Goal: Information Seeking & Learning: Learn about a topic

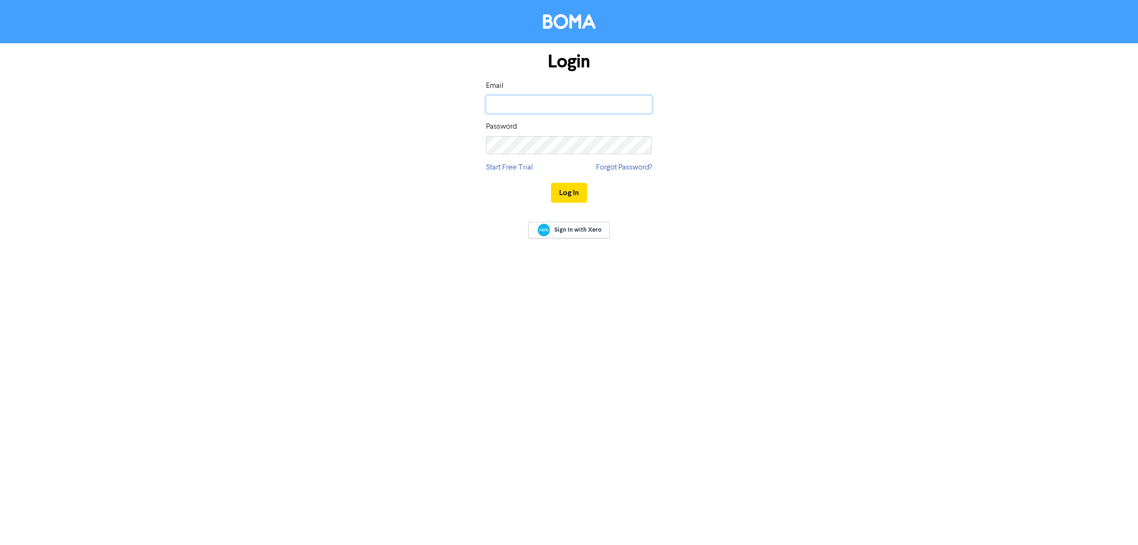
click at [502, 101] on input "email" at bounding box center [569, 104] width 166 height 18
type input "[EMAIL_ADDRESS][DOMAIN_NAME]"
click at [594, 132] on div "Password" at bounding box center [569, 137] width 166 height 33
click at [568, 193] on button "Log In" at bounding box center [569, 193] width 36 height 20
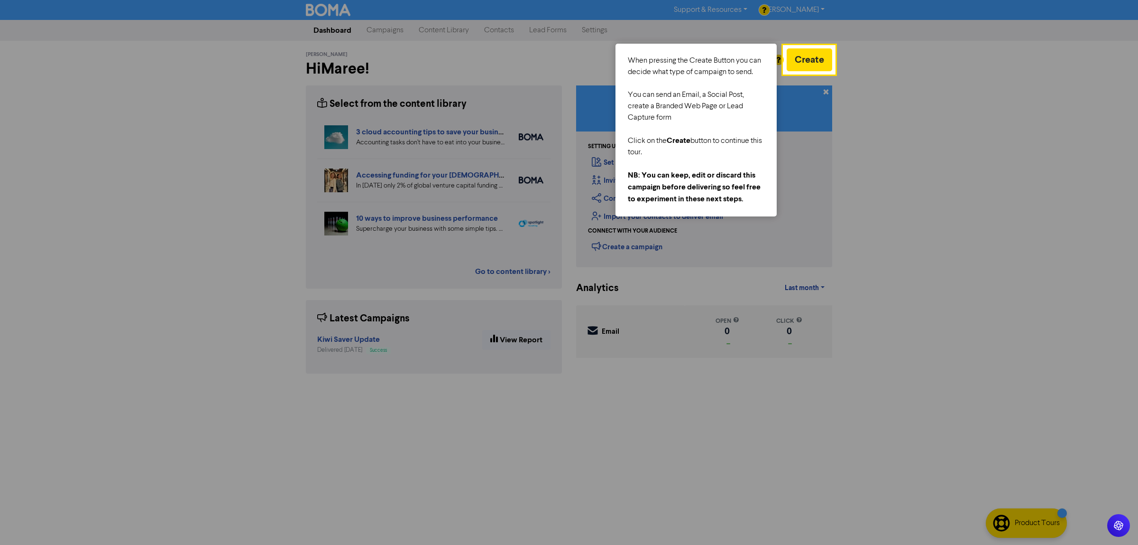
click at [153, 155] on div at bounding box center [392, 272] width 784 height 545
click at [500, 34] on div at bounding box center [392, 272] width 784 height 545
click at [818, 52] on button "Create" at bounding box center [810, 59] width 46 height 23
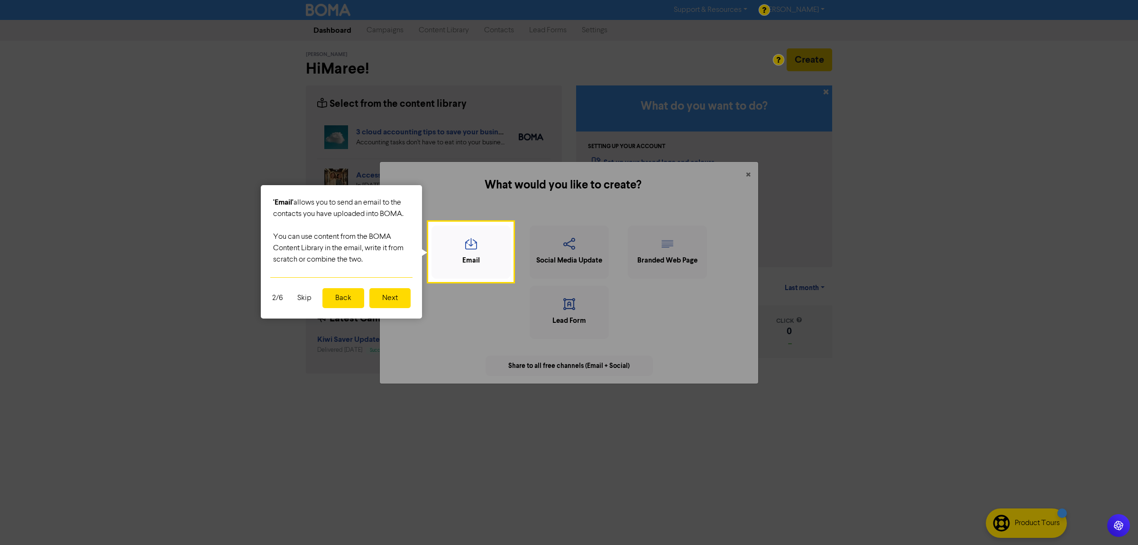
click at [305, 294] on button "Skip" at bounding box center [305, 298] width 26 height 20
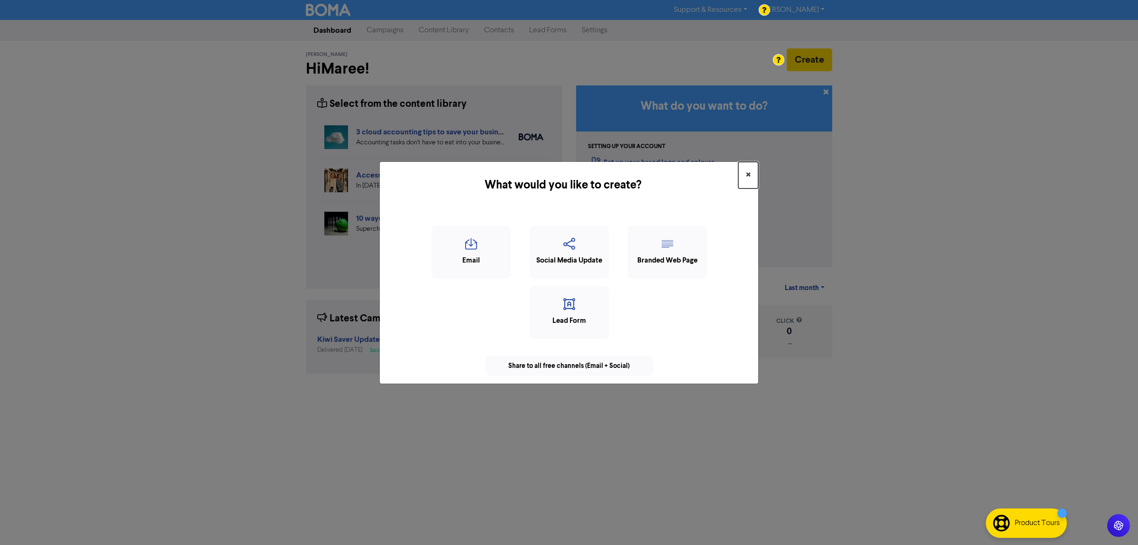
click at [750, 171] on span "×" at bounding box center [748, 175] width 5 height 14
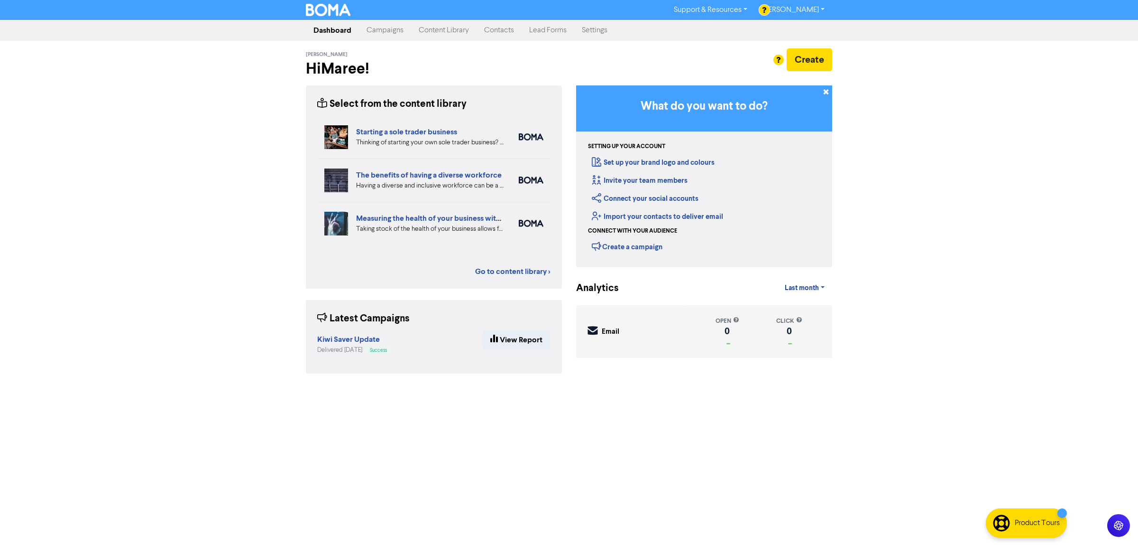
click at [443, 35] on link "Content Library" at bounding box center [443, 30] width 65 height 19
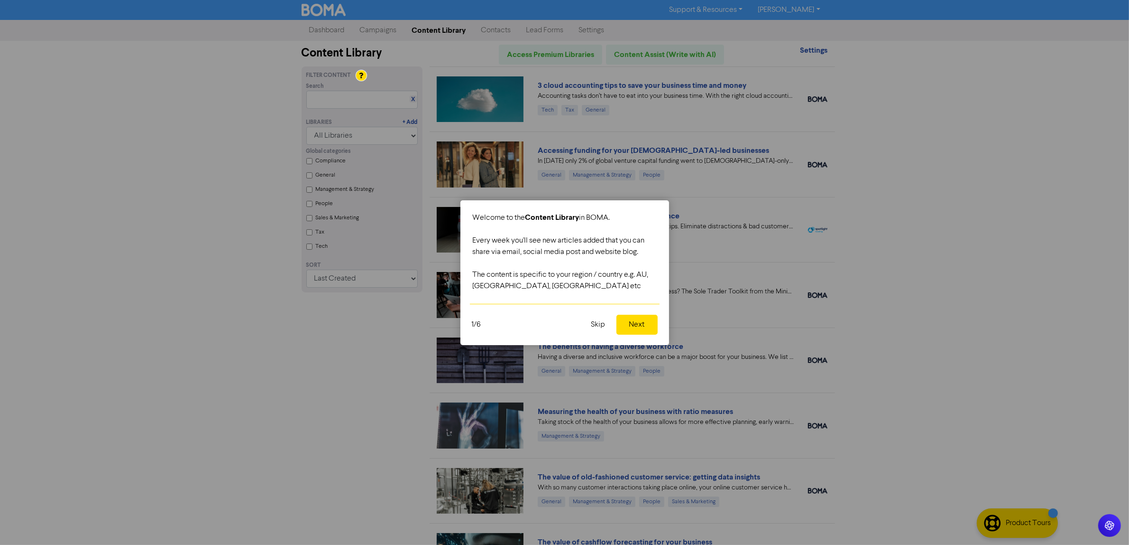
click at [647, 330] on button "Next" at bounding box center [637, 324] width 41 height 20
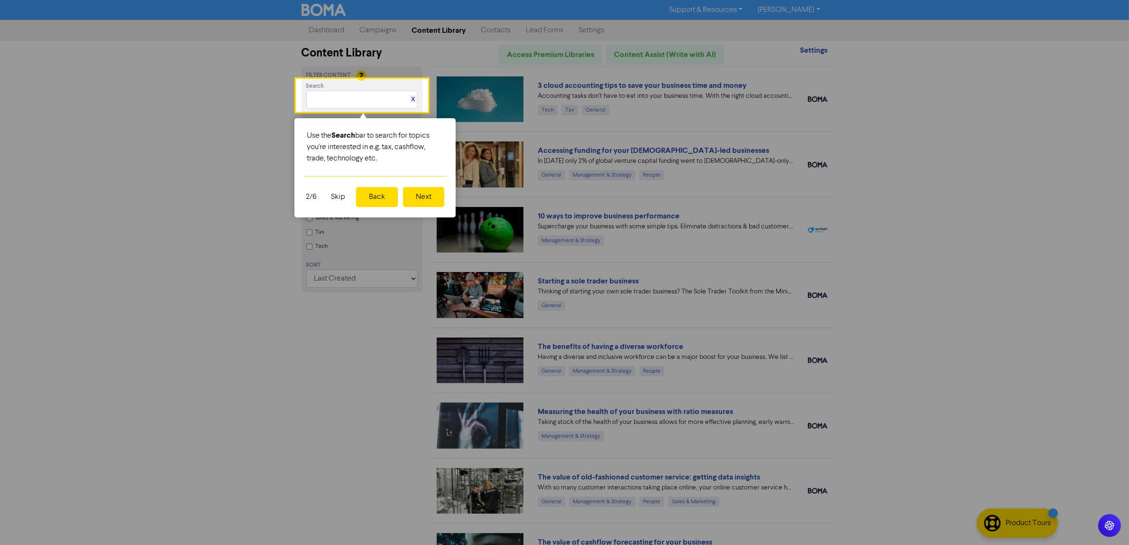
click at [424, 193] on button "Next" at bounding box center [423, 197] width 41 height 20
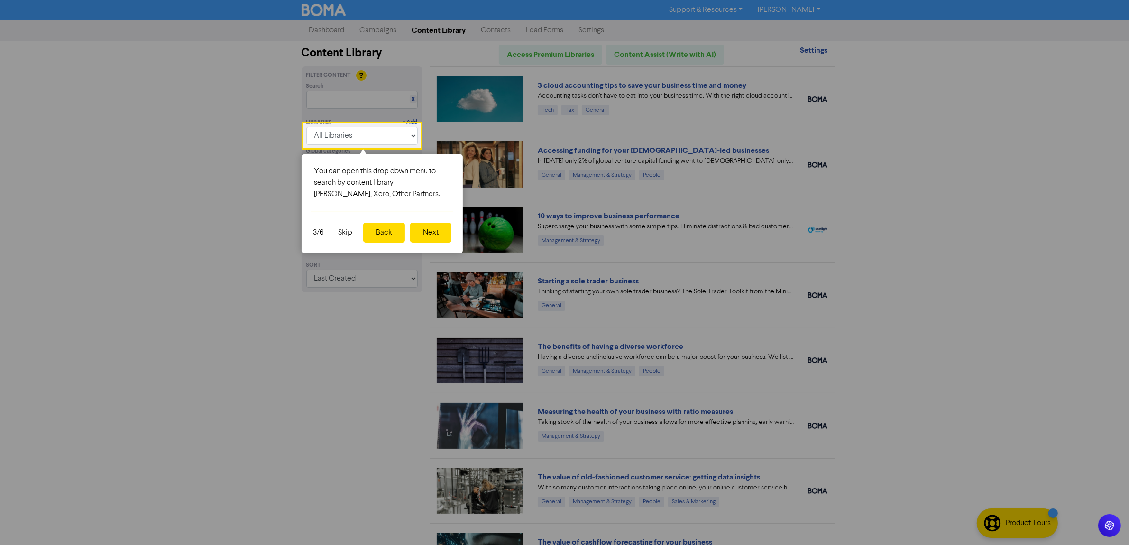
click at [425, 237] on button "Next" at bounding box center [430, 232] width 41 height 20
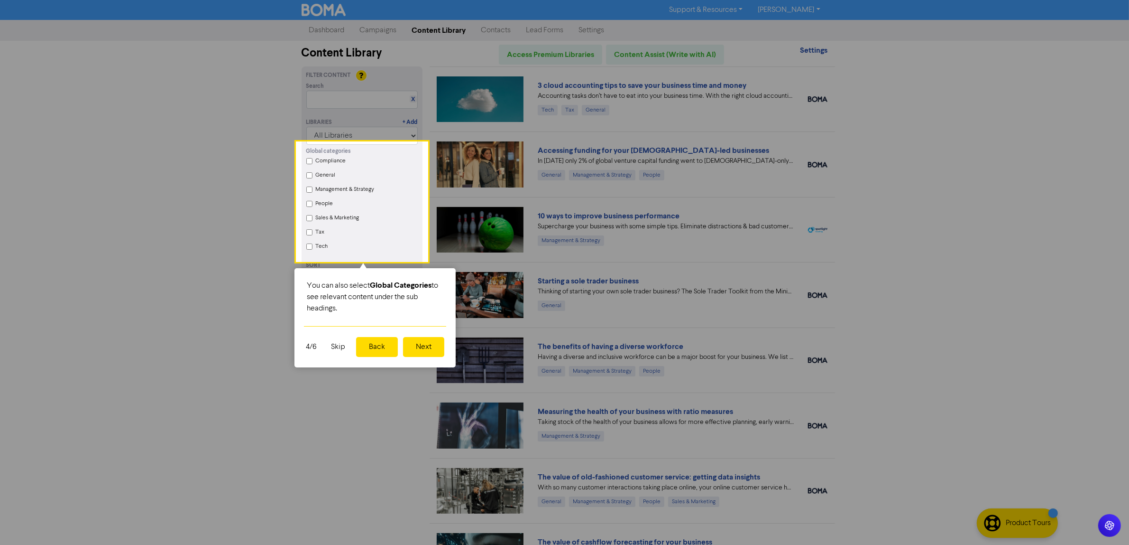
click at [418, 354] on button "Next" at bounding box center [423, 347] width 41 height 20
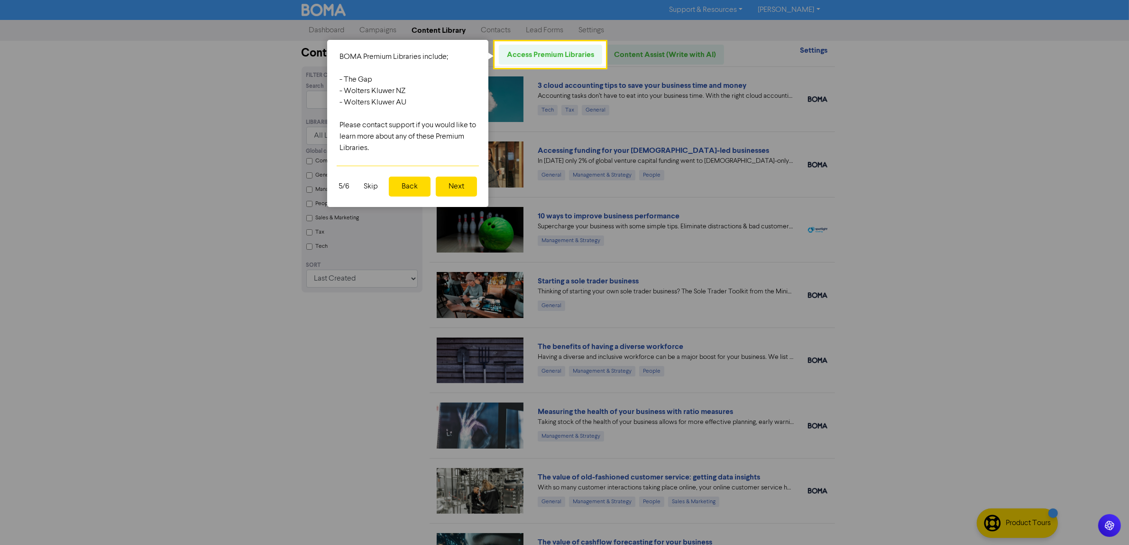
click at [444, 186] on button "Next" at bounding box center [456, 186] width 41 height 20
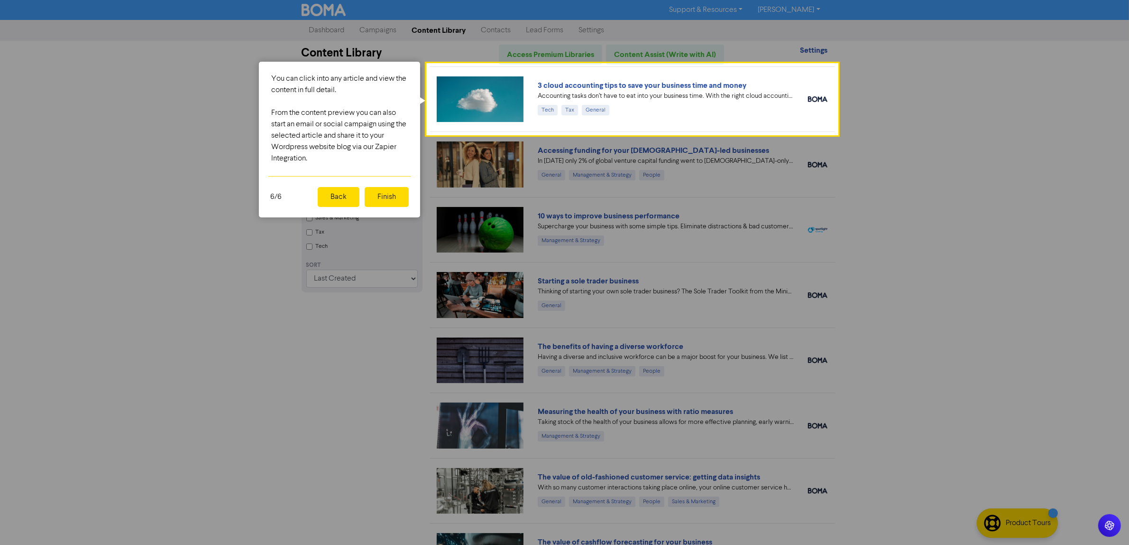
click at [392, 198] on button "Finish" at bounding box center [387, 197] width 44 height 20
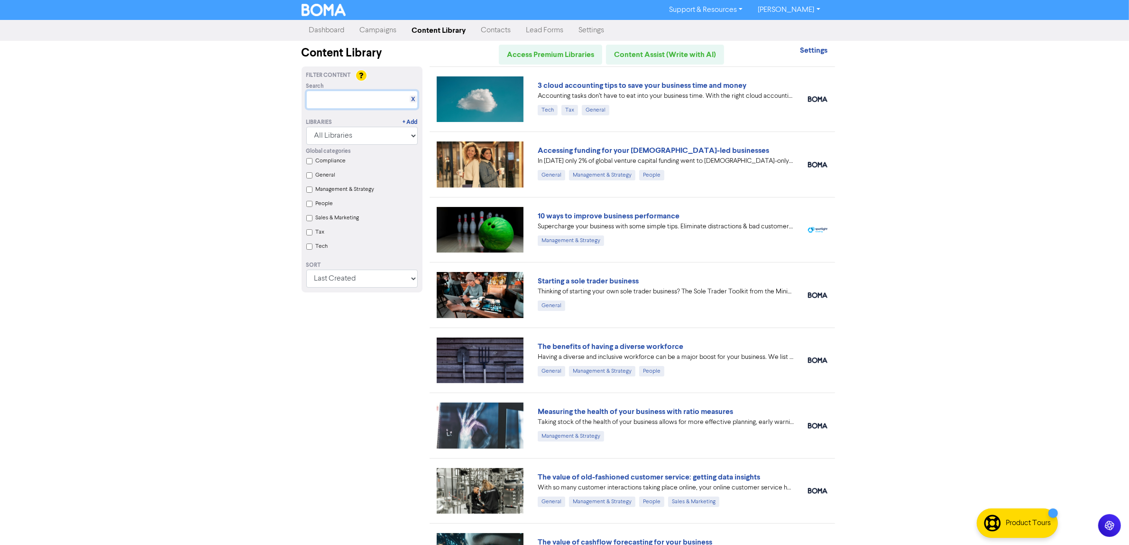
click at [346, 99] on input "text" at bounding box center [361, 100] width 111 height 18
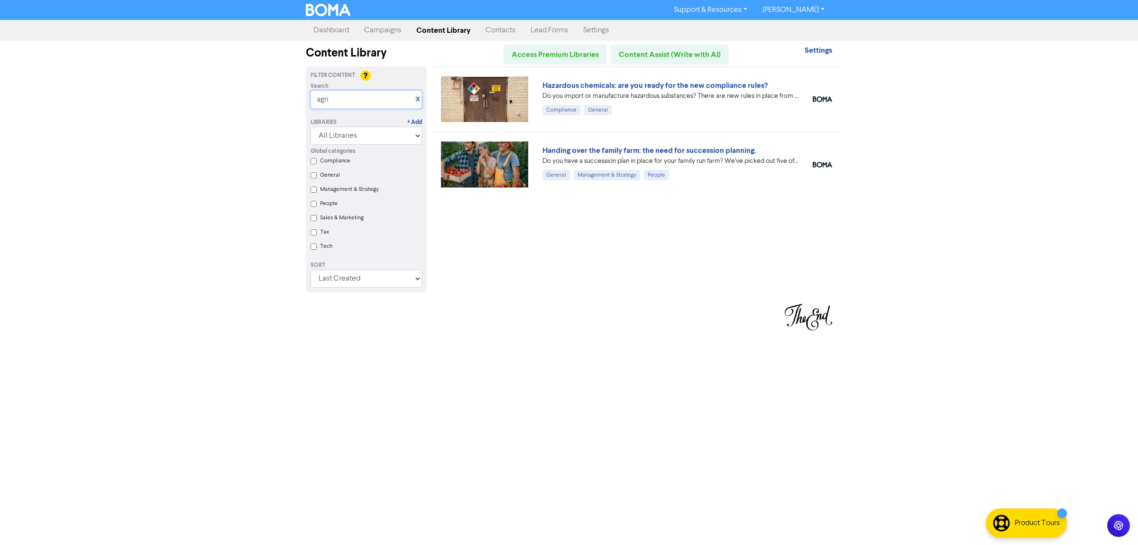
click at [354, 103] on input "agri" at bounding box center [366, 100] width 111 height 18
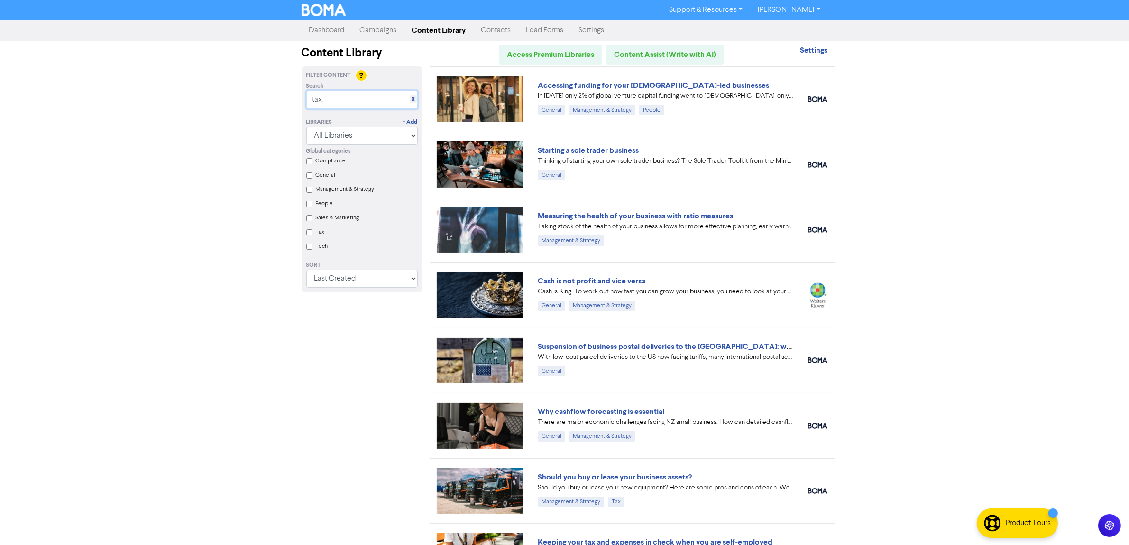
type input "f"
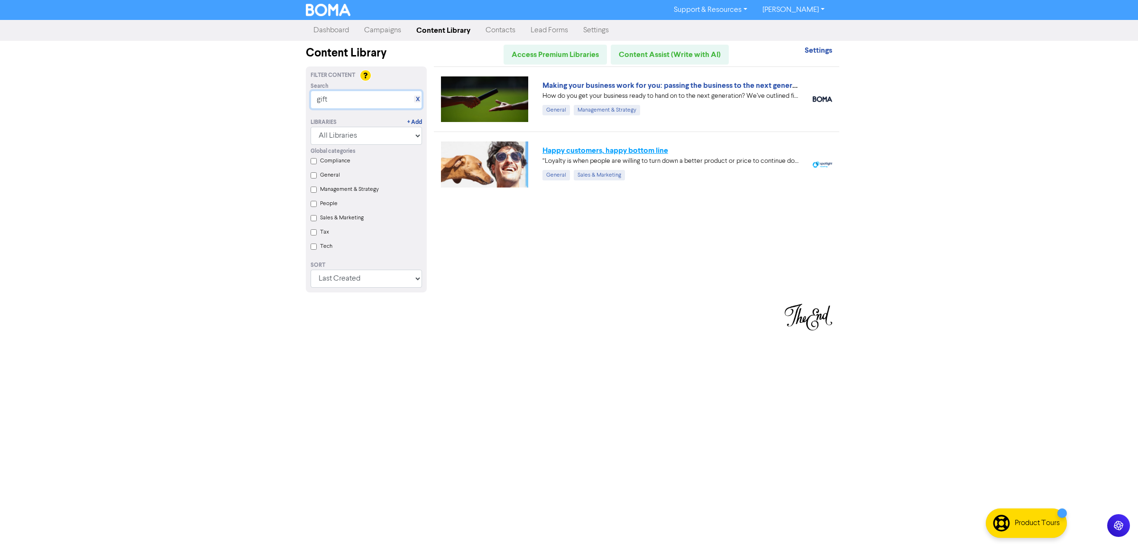
type input "gift"
click at [622, 148] on link "Happy customers, happy bottom line" at bounding box center [606, 150] width 126 height 9
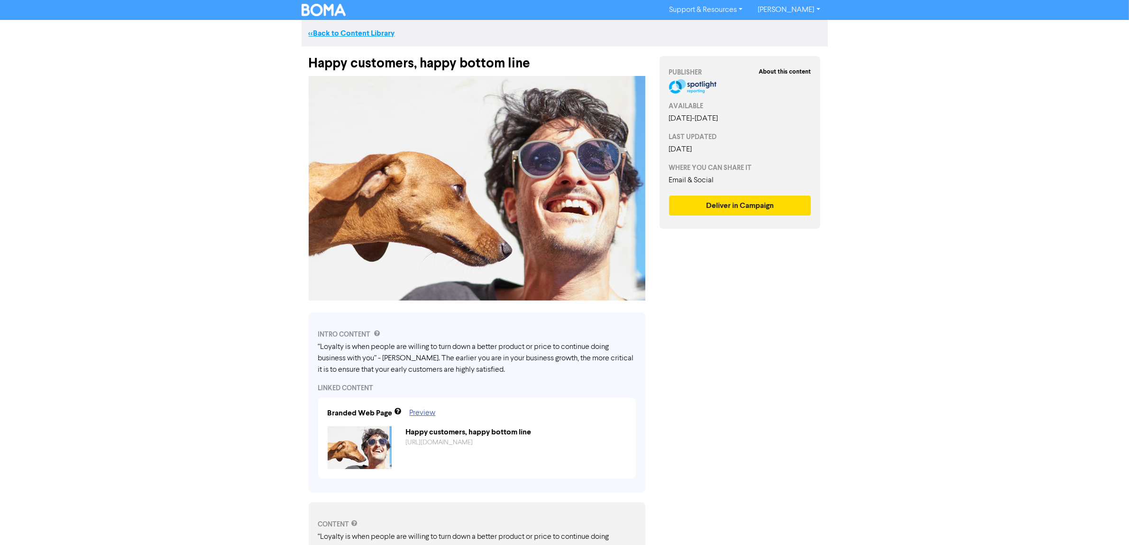
click at [314, 36] on link "<< Back to Content Library" at bounding box center [352, 32] width 86 height 9
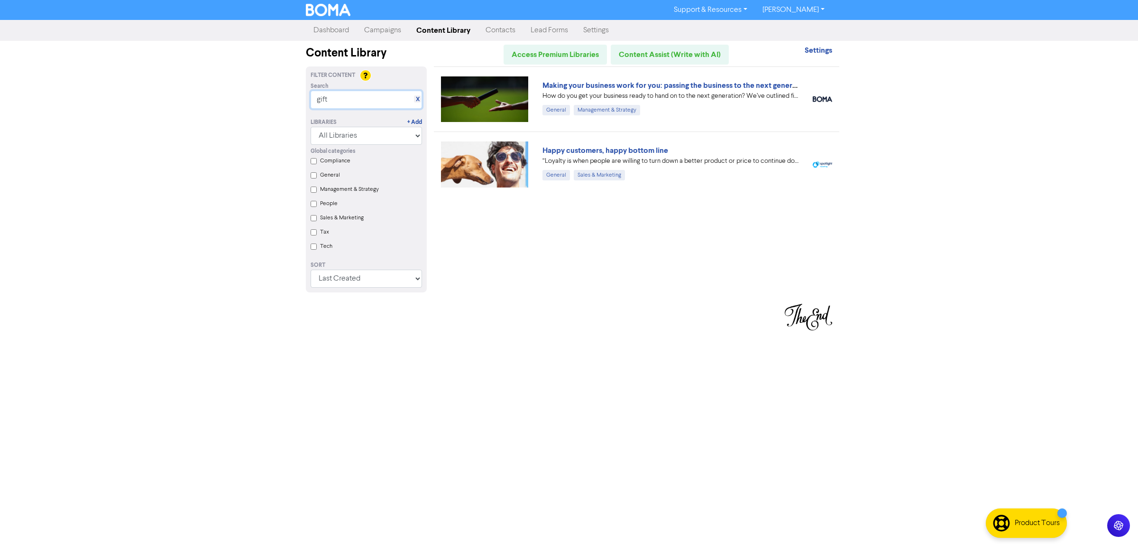
click at [358, 100] on input "gift" at bounding box center [366, 100] width 111 height 18
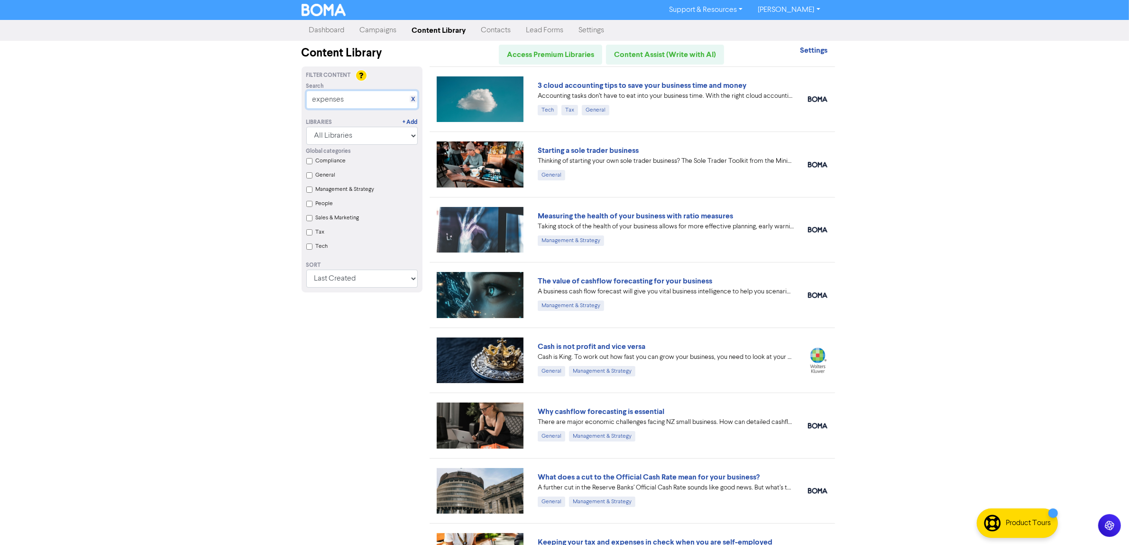
type input "expenses"
click at [347, 281] on select "Last Created First Created Title Ascending Title Descending Library Ascending L…" at bounding box center [361, 278] width 111 height 18
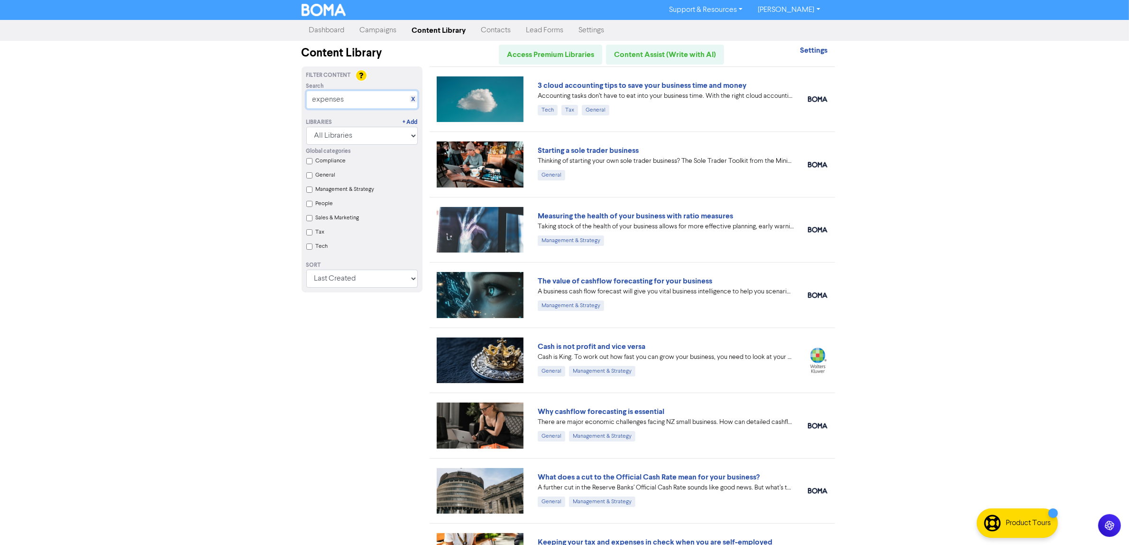
drag, startPoint x: 371, startPoint y: 98, endPoint x: 292, endPoint y: 82, distance: 81.3
click at [292, 82] on div "Support & Resources Video Tutorials FAQ & Guides Marketing Education [PERSON_NA…" at bounding box center [564, 272] width 1129 height 545
click at [316, 162] on label "Compliance" at bounding box center [331, 161] width 30 height 9
click at [313, 162] on input "Compliance" at bounding box center [309, 161] width 6 height 6
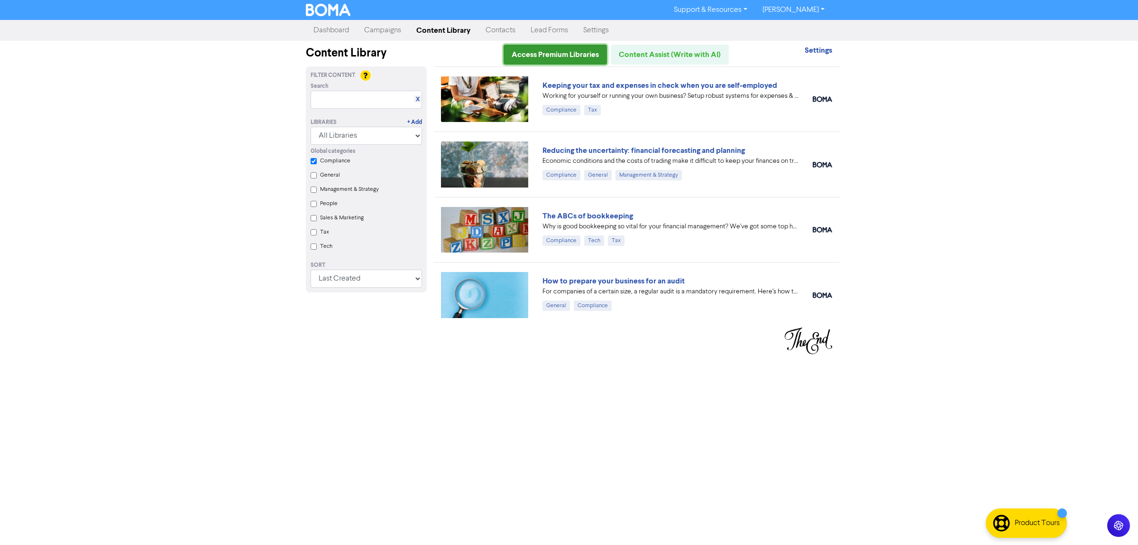
click at [557, 55] on link "Access Premium Libraries" at bounding box center [555, 55] width 103 height 20
click at [314, 162] on input "Compliance" at bounding box center [314, 161] width 6 height 6
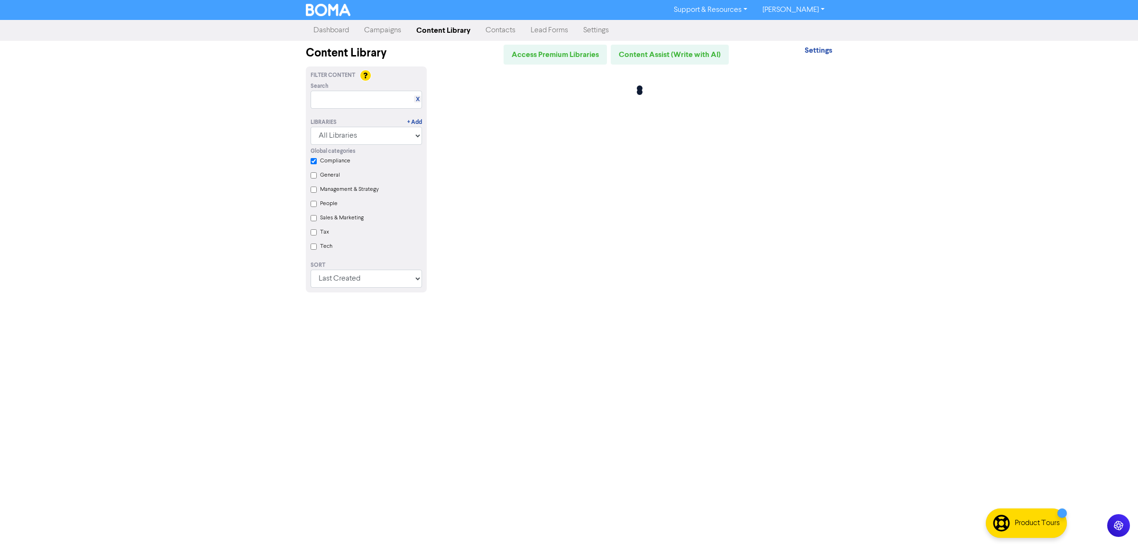
checkbox input "false"
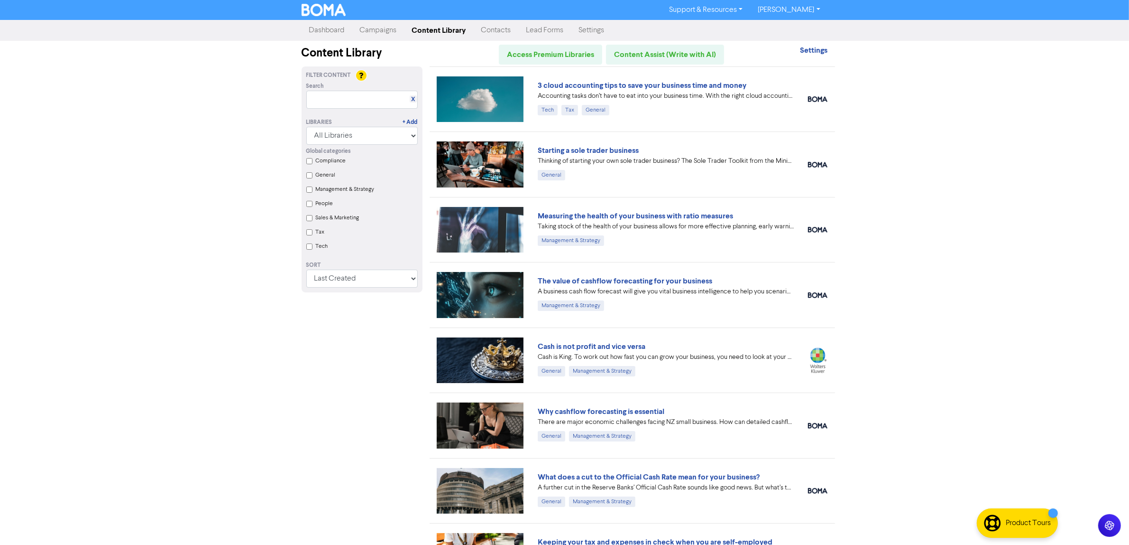
click at [308, 207] on input "People" at bounding box center [309, 204] width 6 height 6
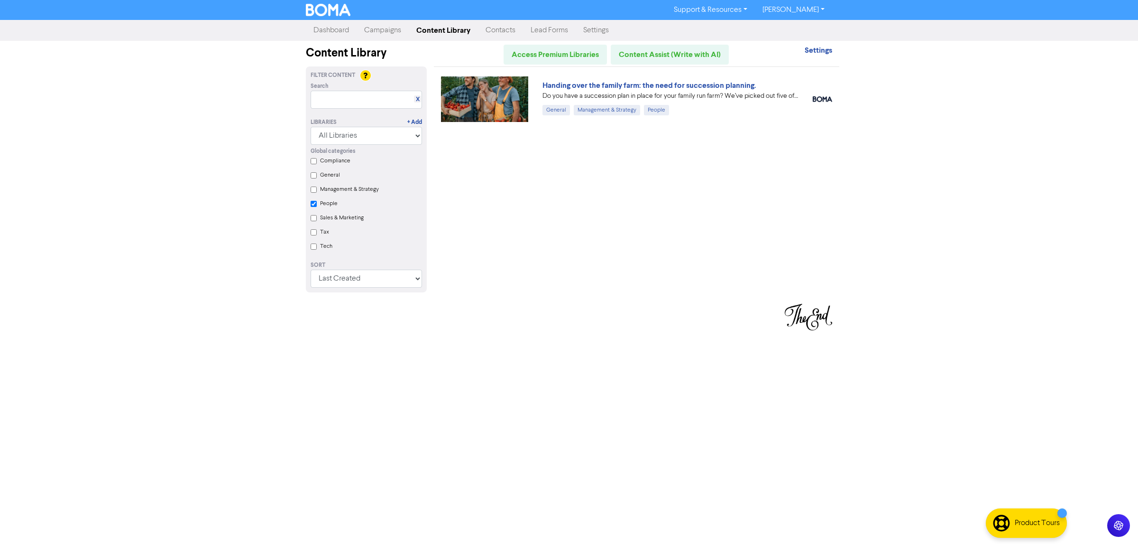
click at [308, 207] on div "Global categories Compliance General Management & Strategy People Sales & Marke…" at bounding box center [367, 200] width 126 height 111
click at [315, 205] on input "People" at bounding box center [314, 204] width 6 height 6
checkbox input "false"
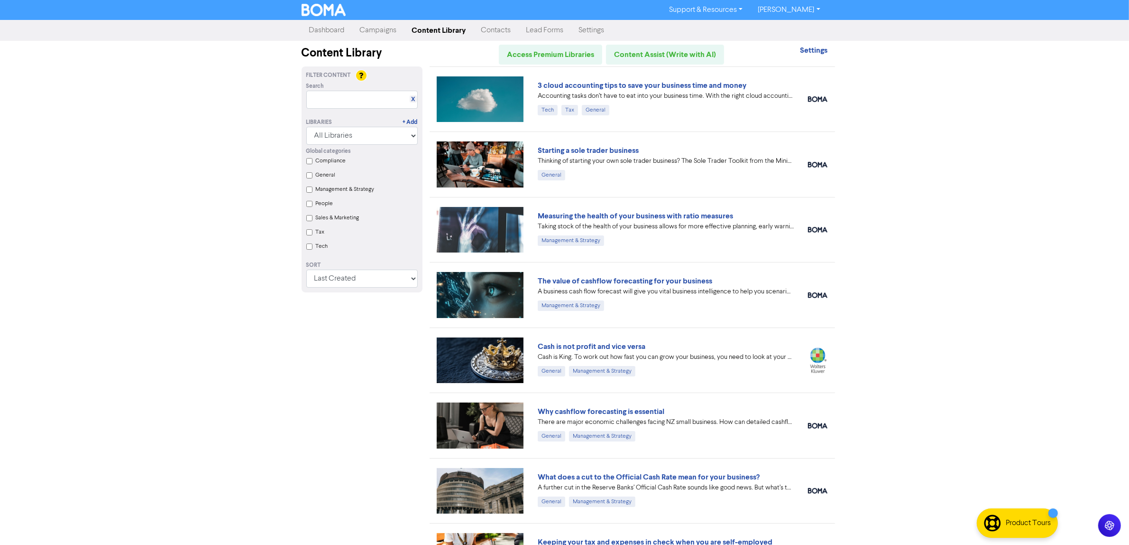
click at [311, 220] on Marketing "Sales & Marketing" at bounding box center [309, 218] width 6 height 6
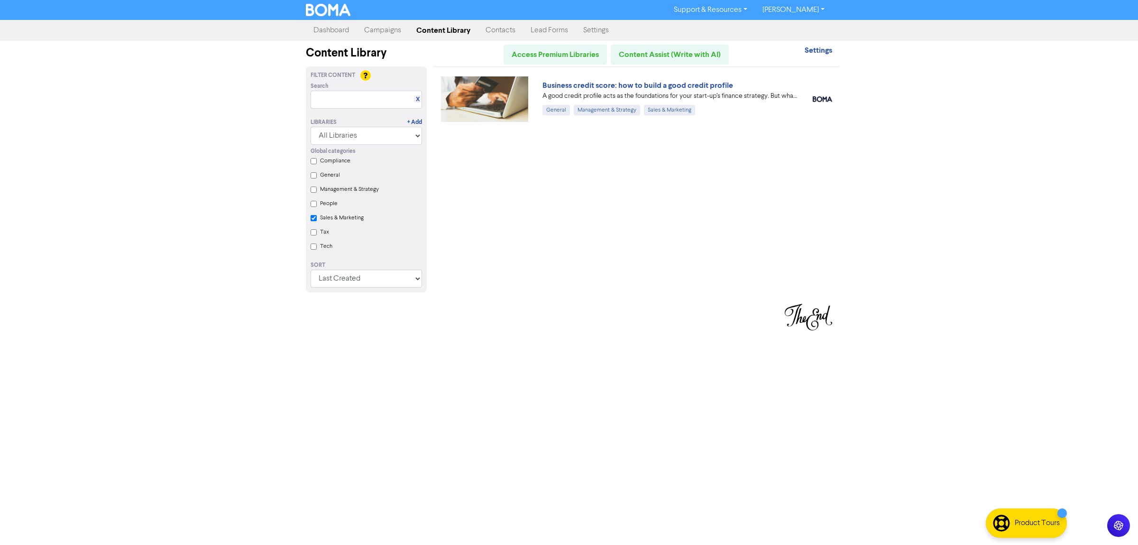
click at [826, 43] on div "Support & Resources Video Tutorials FAQ & Guides Marketing Education [PERSON_NA…" at bounding box center [569, 272] width 1138 height 545
click at [316, 216] on Marketing "Sales & Marketing" at bounding box center [314, 218] width 6 height 6
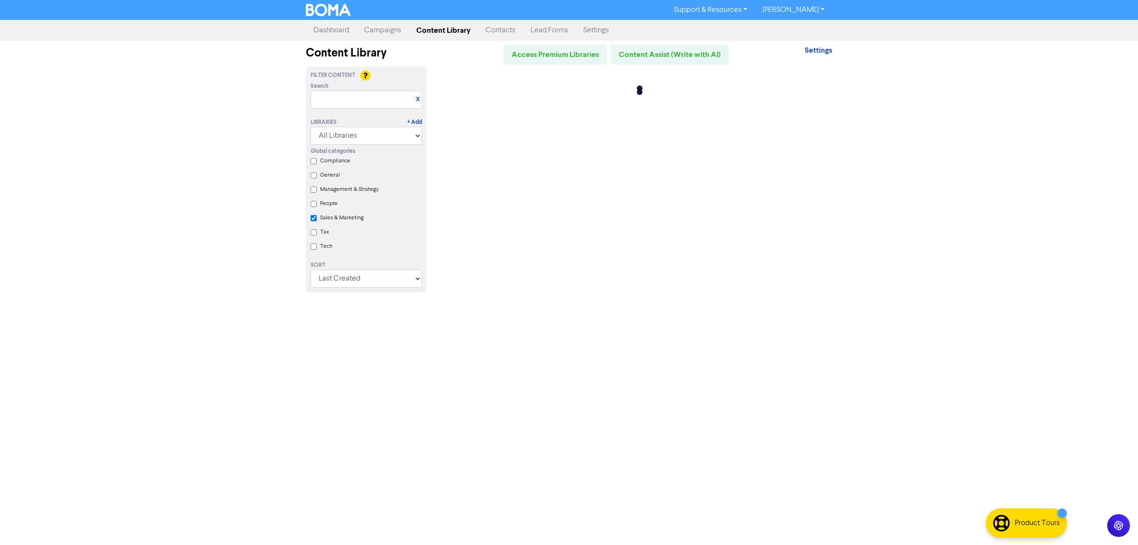
checkbox Marketing "false"
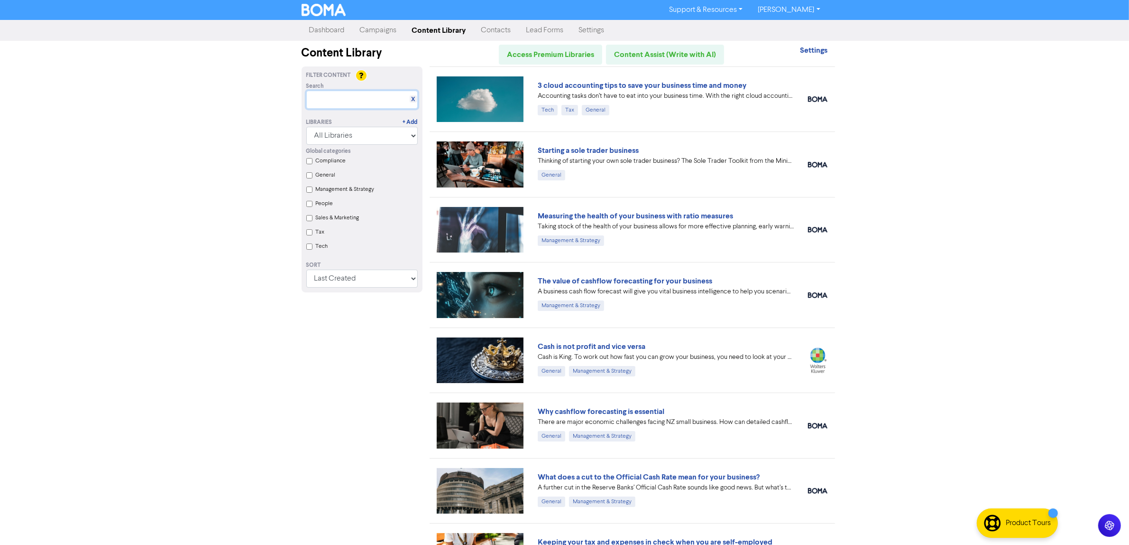
click at [321, 102] on input "text" at bounding box center [361, 100] width 111 height 18
type input "*"
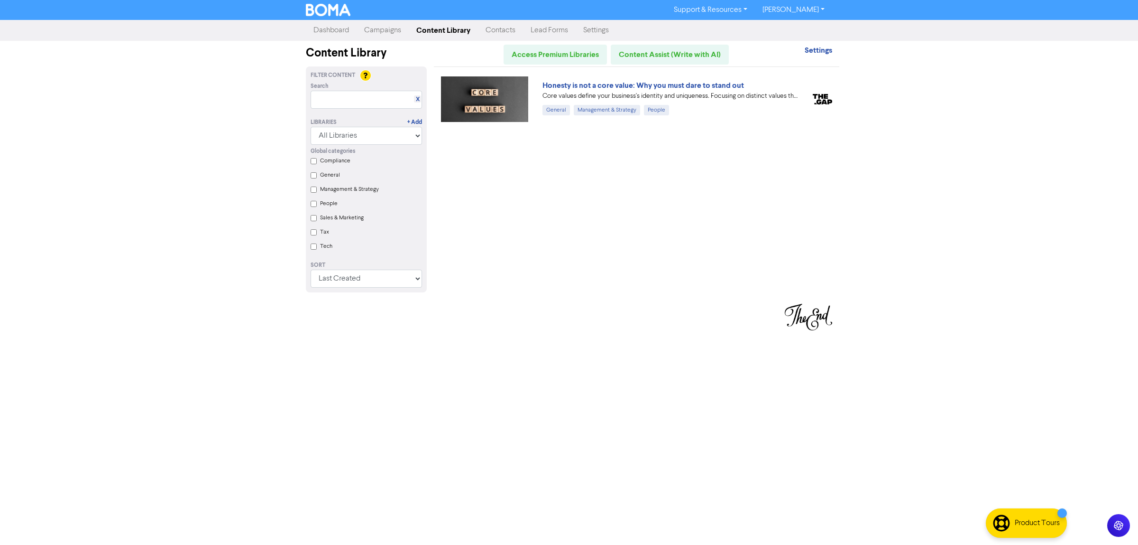
click at [823, 10] on link "[PERSON_NAME]" at bounding box center [793, 9] width 77 height 15
click at [804, 9] on link "[PERSON_NAME]" at bounding box center [793, 9] width 77 height 15
click at [594, 33] on link "Settings" at bounding box center [596, 30] width 41 height 19
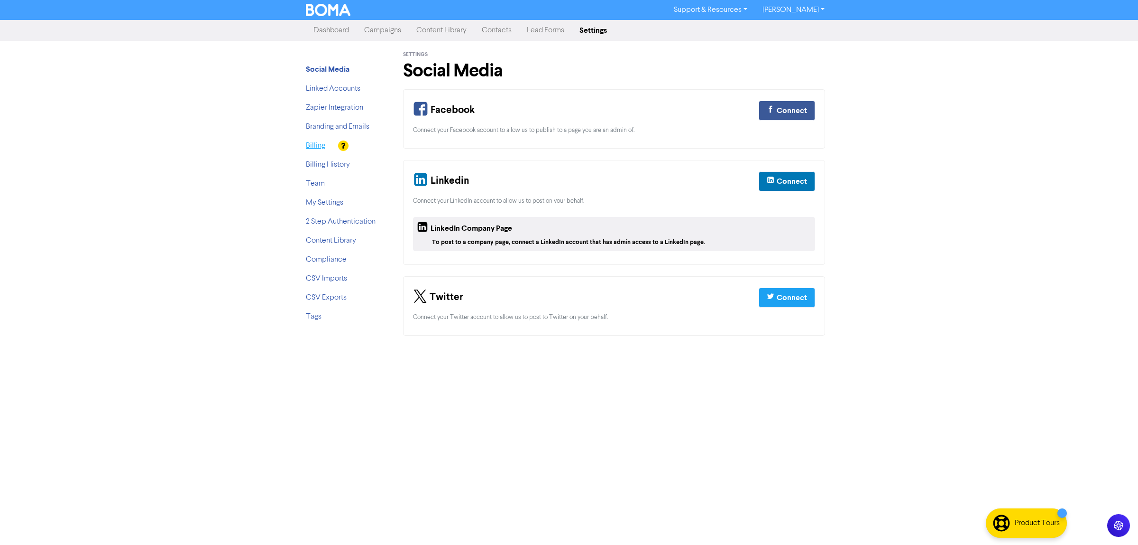
click at [310, 147] on link "Billing" at bounding box center [315, 146] width 19 height 8
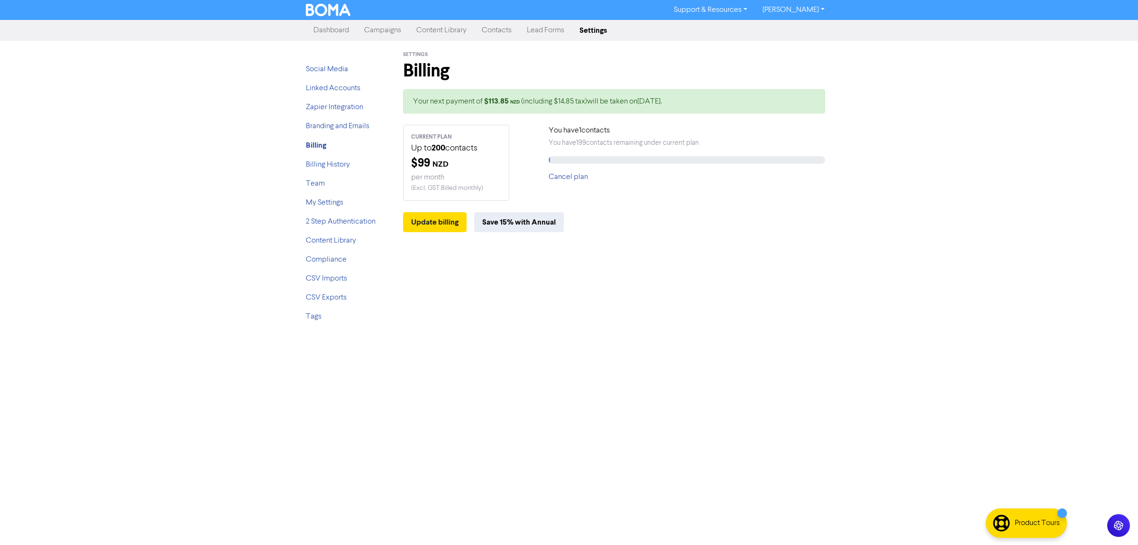
click at [420, 26] on link "Content Library" at bounding box center [441, 30] width 65 height 19
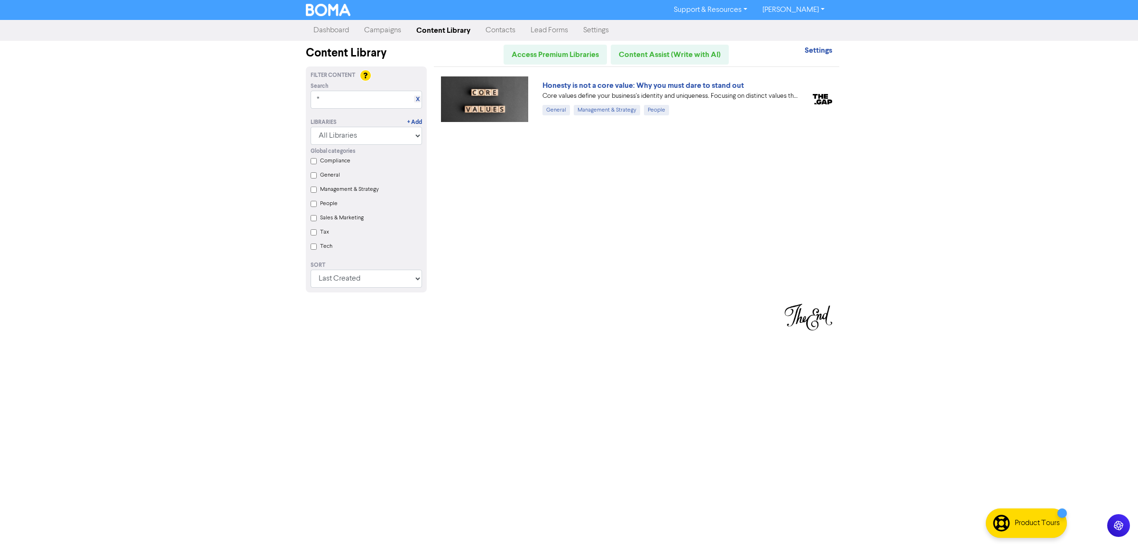
click at [376, 88] on div "Search X" at bounding box center [366, 86] width 111 height 9
click at [389, 96] on input "*" at bounding box center [366, 100] width 111 height 18
click at [387, 27] on link "Campaigns" at bounding box center [383, 30] width 52 height 19
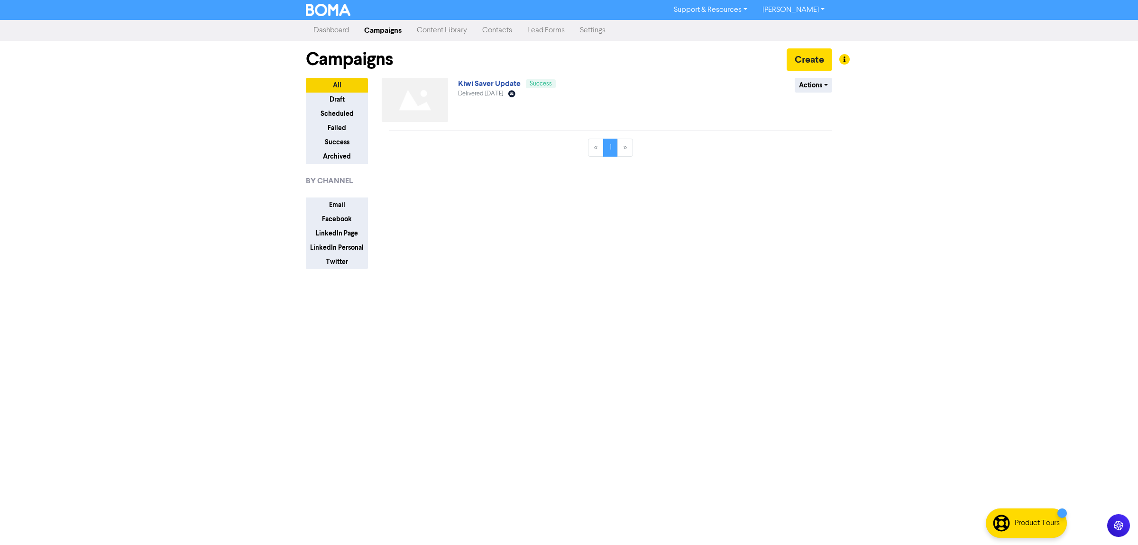
click at [453, 31] on link "Content Library" at bounding box center [441, 30] width 65 height 19
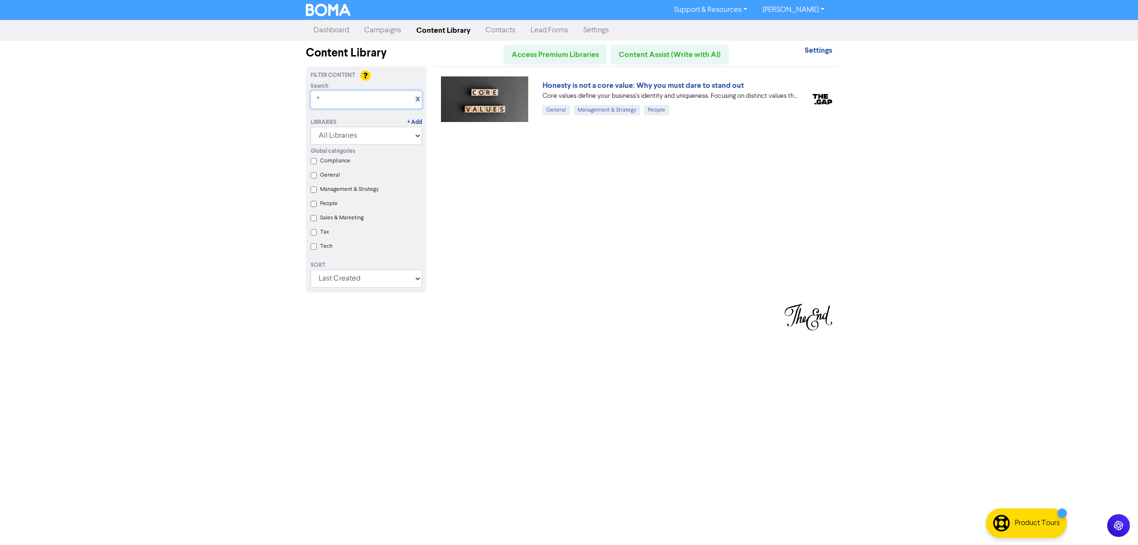
click at [326, 94] on input "*" at bounding box center [366, 100] width 111 height 18
click at [314, 250] on input "Tech" at bounding box center [314, 246] width 6 height 6
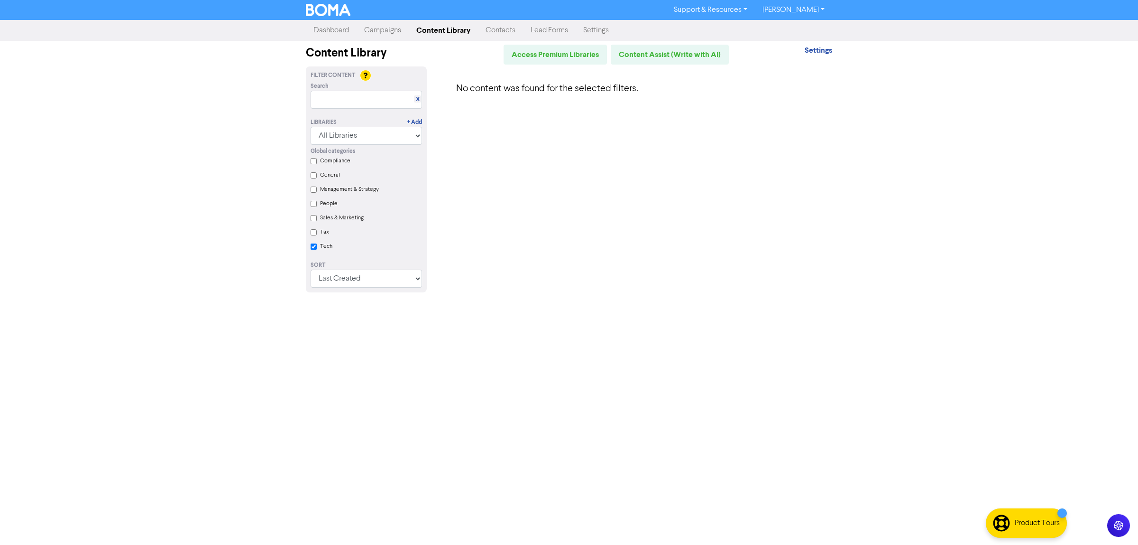
click at [311, 247] on input "Tech" at bounding box center [314, 246] width 6 height 6
checkbox input "false"
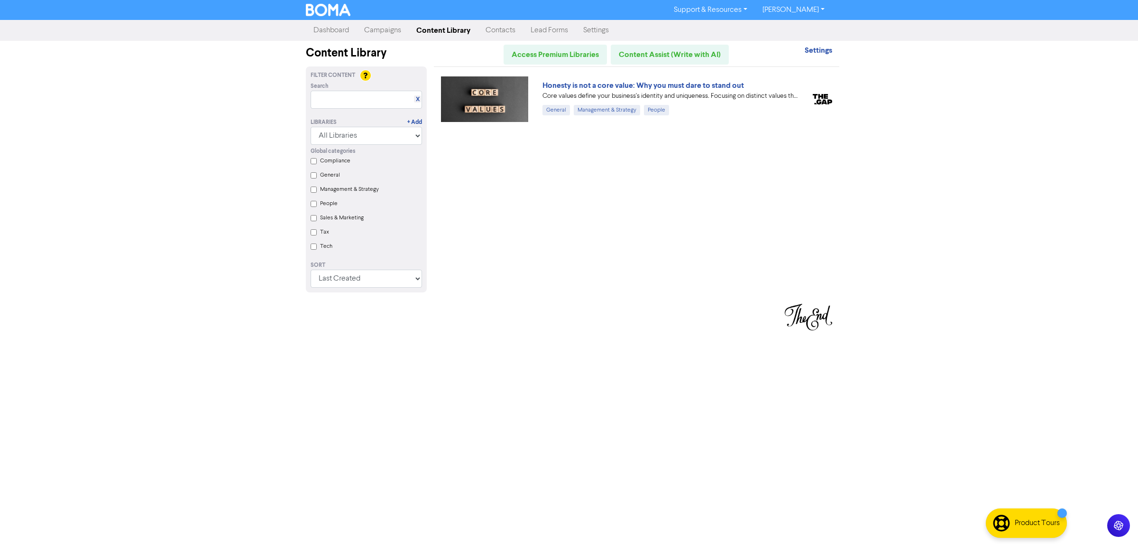
click at [309, 191] on div "Global categories Compliance General Management & Strategy People Sales & Marke…" at bounding box center [367, 200] width 126 height 111
click at [311, 189] on Strategy "Management & Strategy" at bounding box center [314, 189] width 6 height 6
checkbox Strategy "true"
click at [328, 98] on input "text" at bounding box center [366, 100] width 111 height 18
type input "cash"
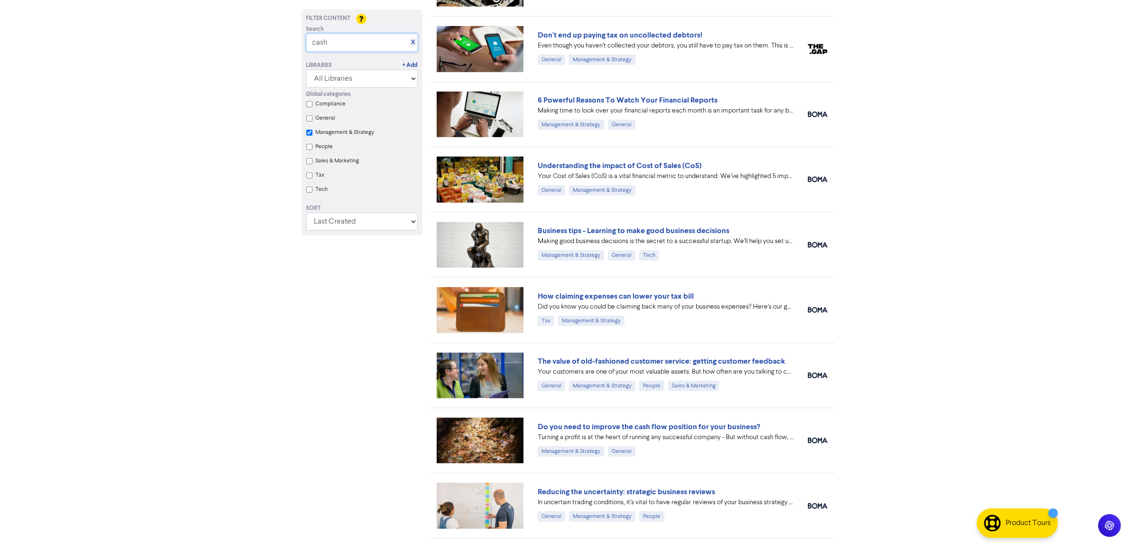
scroll to position [828, 0]
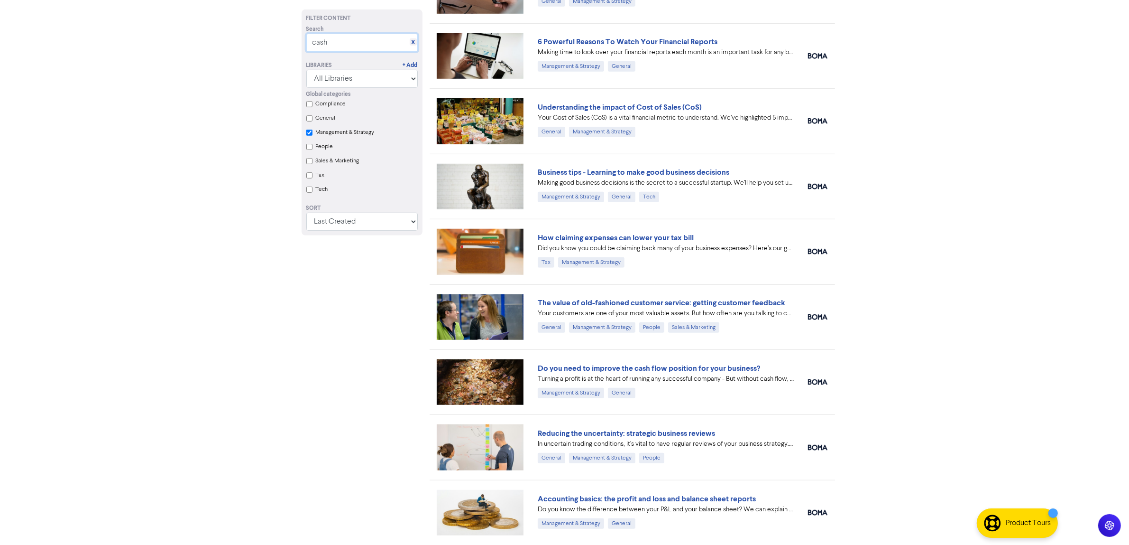
checkbox Strategy "true"
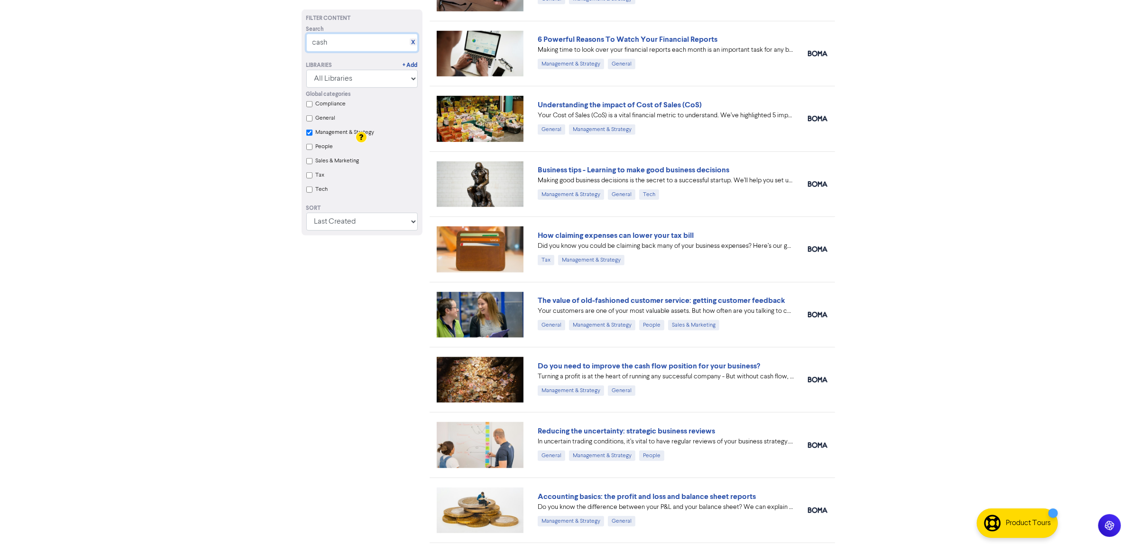
scroll to position [947, 0]
